Goal: Task Accomplishment & Management: Complete application form

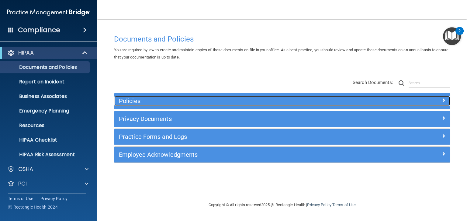
click at [139, 101] on h5 "Policies" at bounding box center [240, 101] width 242 height 7
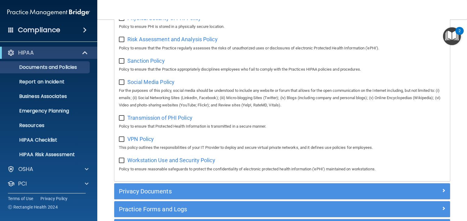
scroll to position [480, 0]
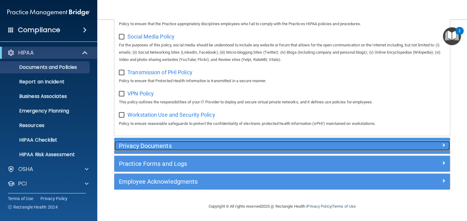
click at [146, 145] on h5 "Privacy Documents" at bounding box center [240, 146] width 242 height 7
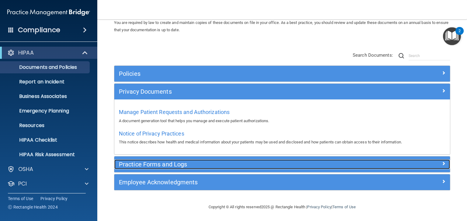
click at [145, 162] on h5 "Practice Forms and Logs" at bounding box center [240, 164] width 242 height 7
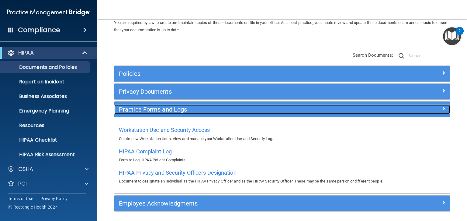
scroll to position [27, 0]
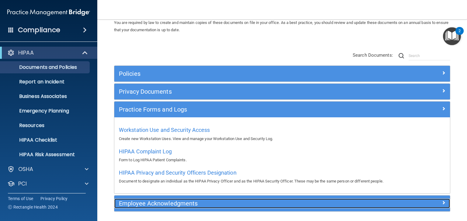
click at [148, 207] on div "Employee Acknowledgments" at bounding box center [240, 204] width 252 height 10
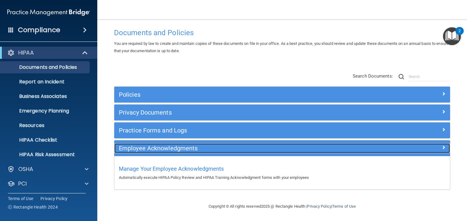
scroll to position [6, 0]
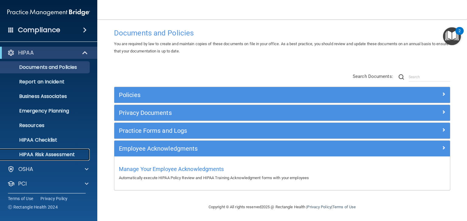
click at [39, 155] on p "HIPAA Risk Assessment" at bounding box center [45, 155] width 83 height 6
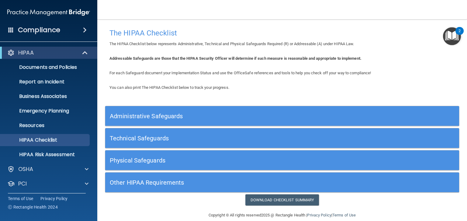
click at [125, 116] on h5 "Administrative Safeguards" at bounding box center [238, 116] width 256 height 7
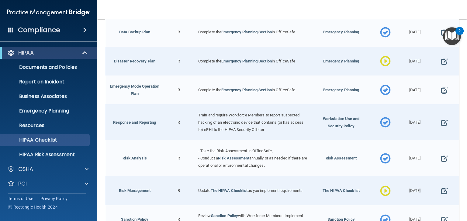
scroll to position [97, 0]
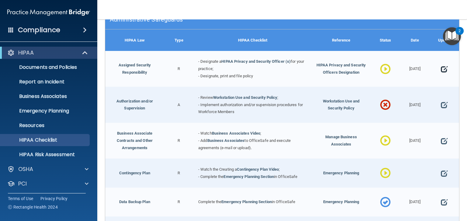
click at [441, 68] on span at bounding box center [443, 69] width 7 height 15
select select "in_progress"
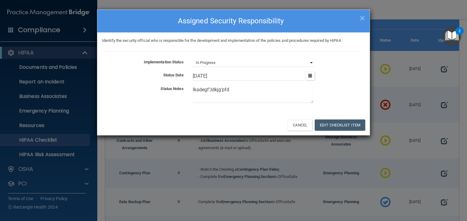
click at [267, 64] on select "Not Started In Progress Completed" at bounding box center [253, 63] width 121 height 9
click at [278, 53] on div "Identify the security official who is responsible for the development and imple…" at bounding box center [233, 74] width 272 height 82
drag, startPoint x: 234, startPoint y: 89, endPoint x: 171, endPoint y: 92, distance: 62.4
click at [171, 92] on div "Status Notes lkadegf';ldkjg'pfd" at bounding box center [233, 95] width 272 height 20
type textarea "kjyhfvg/kiojlh'PO;l"
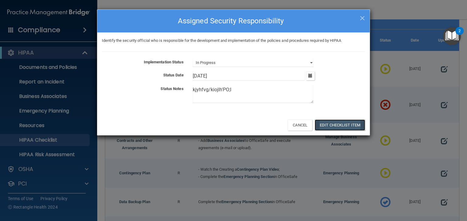
click at [339, 122] on button "Edit Checklist Item" at bounding box center [339, 125] width 50 height 11
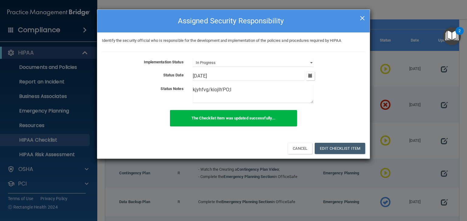
click at [363, 16] on span "×" at bounding box center [361, 17] width 5 height 12
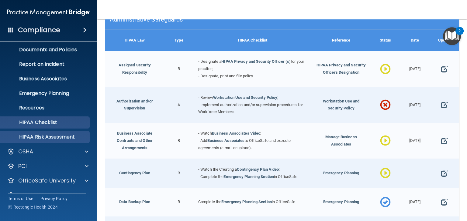
scroll to position [30, 0]
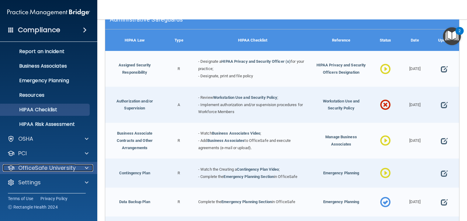
click at [62, 169] on p "OfficeSafe University" at bounding box center [46, 168] width 57 height 7
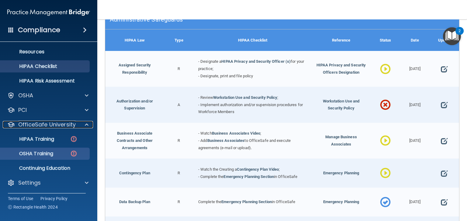
scroll to position [74, 0]
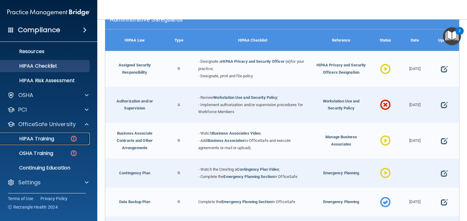
click at [44, 139] on p "HIPAA Training" at bounding box center [29, 139] width 50 height 6
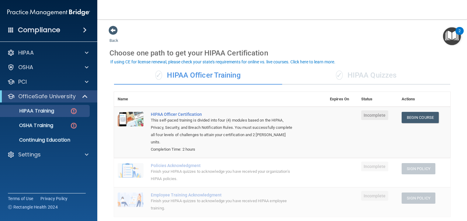
click at [350, 72] on div "✓ HIPAA Quizzes" at bounding box center [366, 76] width 168 height 18
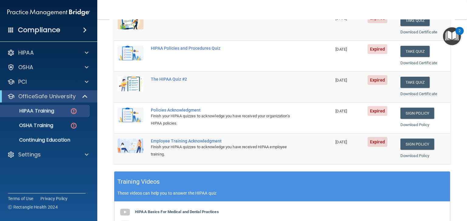
scroll to position [234, 0]
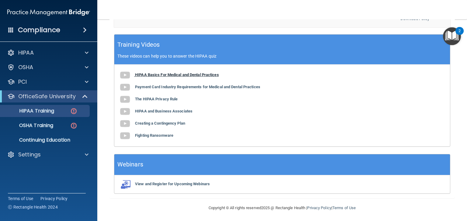
click at [182, 73] on b "HIPAA Basics For Medical and Dental Practices" at bounding box center [177, 75] width 84 height 5
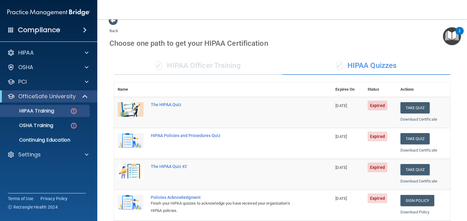
scroll to position [0, 0]
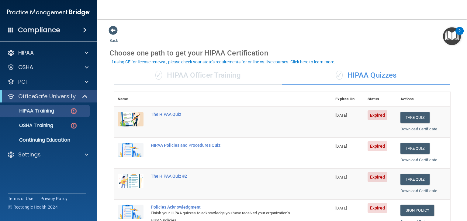
click at [173, 77] on div "✓ HIPAA Officer Training" at bounding box center [198, 76] width 168 height 18
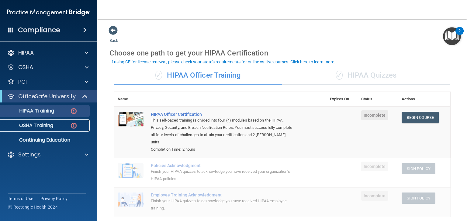
click at [35, 126] on p "OSHA Training" at bounding box center [28, 126] width 49 height 6
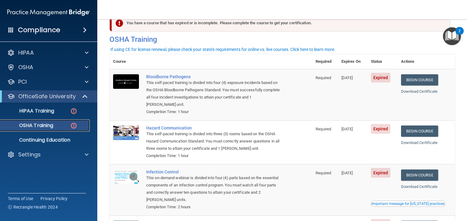
scroll to position [24, 0]
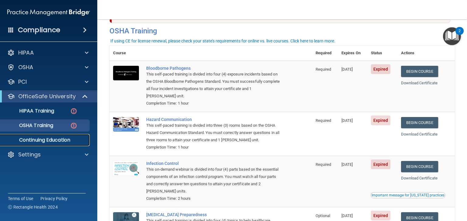
click at [51, 139] on p "Continuing Education" at bounding box center [45, 140] width 83 height 6
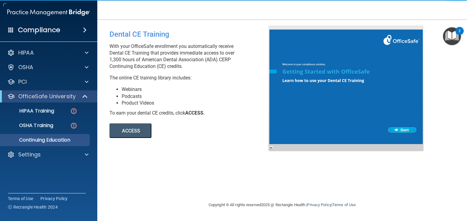
click at [128, 127] on button "ACCESS" at bounding box center [130, 131] width 42 height 15
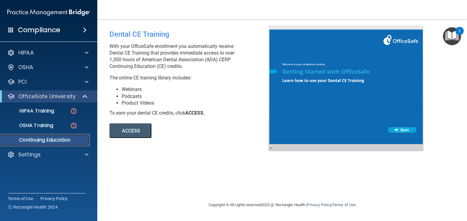
click at [50, 139] on p "Continuing Education" at bounding box center [45, 140] width 83 height 6
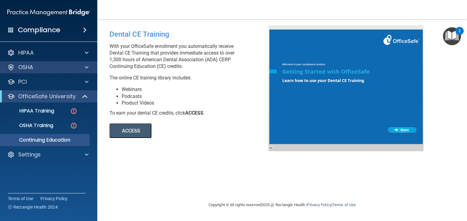
click at [26, 63] on div "OSHA" at bounding box center [49, 67] width 98 height 12
click at [31, 66] on p "OSHA" at bounding box center [25, 67] width 15 height 7
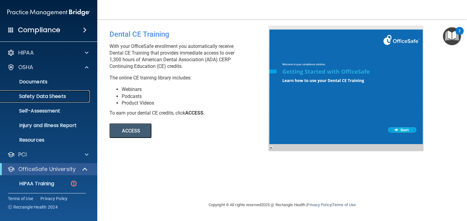
click at [36, 96] on p "Safety Data Sheets" at bounding box center [45, 97] width 83 height 6
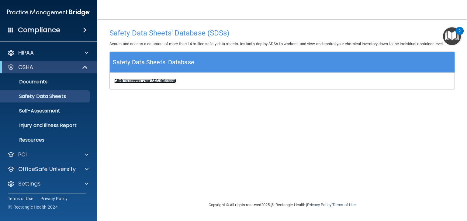
click at [140, 81] on b "Click to access your SDS database" at bounding box center [145, 81] width 62 height 5
click at [25, 67] on p "OSHA" at bounding box center [25, 67] width 15 height 7
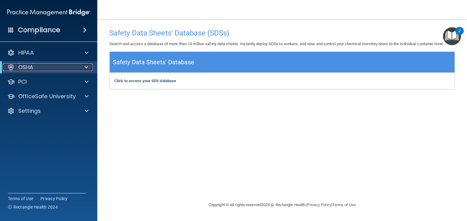
click at [25, 67] on p "OSHA" at bounding box center [25, 67] width 15 height 7
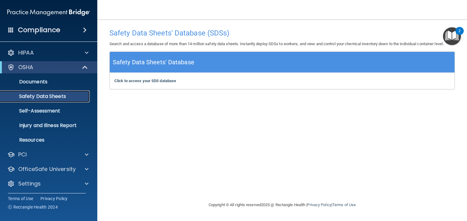
click at [40, 98] on p "Safety Data Sheets" at bounding box center [45, 97] width 83 height 6
click at [148, 81] on b "Click to access your SDS database" at bounding box center [145, 81] width 62 height 5
click at [44, 111] on p "Self-Assessment" at bounding box center [45, 111] width 83 height 6
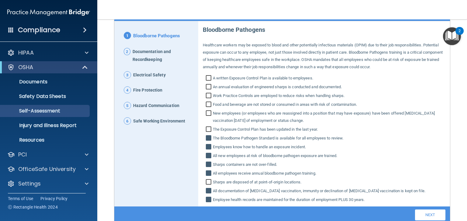
scroll to position [85, 0]
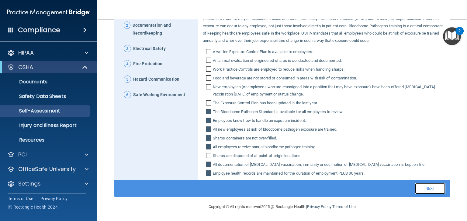
click at [419, 189] on link "Next" at bounding box center [430, 188] width 30 height 11
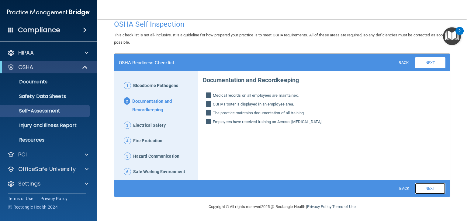
click at [424, 190] on link "Next" at bounding box center [430, 188] width 30 height 11
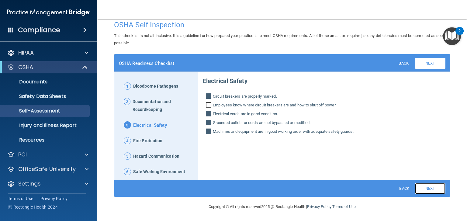
click at [424, 190] on link "Next" at bounding box center [430, 188] width 30 height 11
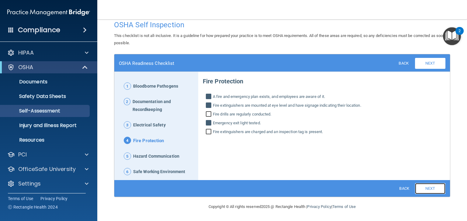
click at [424, 190] on link "Next" at bounding box center [430, 188] width 30 height 11
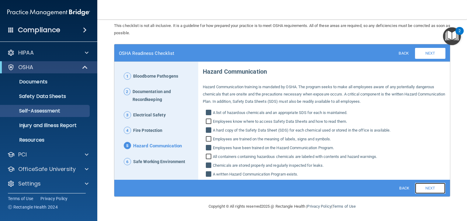
click at [424, 190] on link "Next" at bounding box center [430, 188] width 30 height 11
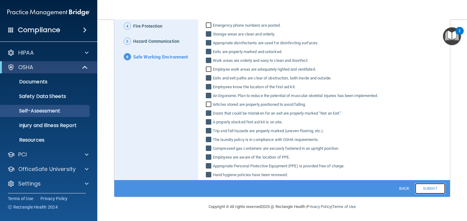
click at [426, 188] on link "Submit" at bounding box center [430, 188] width 30 height 11
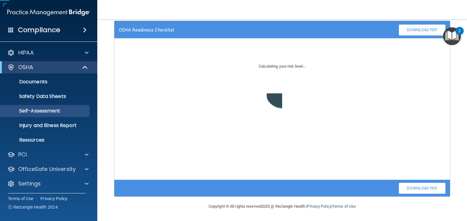
scroll to position [41, 0]
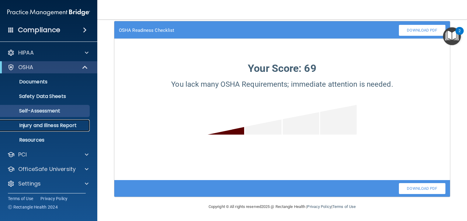
click at [43, 125] on p "Injury and Illness Report" at bounding box center [45, 126] width 83 height 6
